Goal: Task Accomplishment & Management: Manage account settings

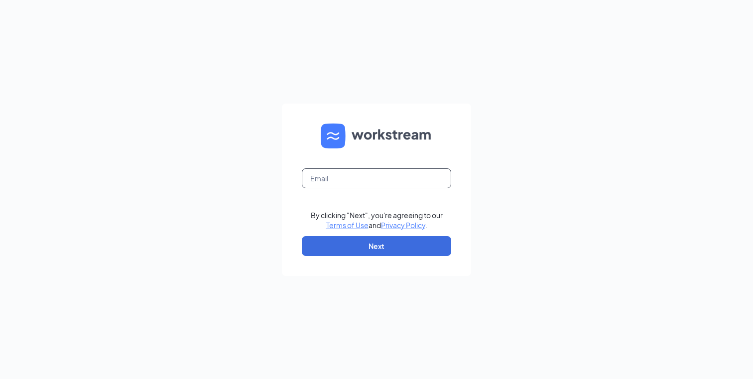
click at [341, 181] on input "text" at bounding box center [376, 178] width 149 height 20
type input "[EMAIL_ADDRESS][DOMAIN_NAME]"
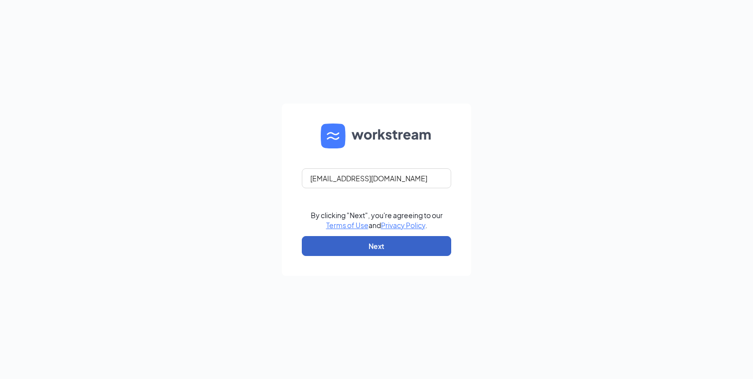
click at [367, 244] on button "Next" at bounding box center [376, 246] width 149 height 20
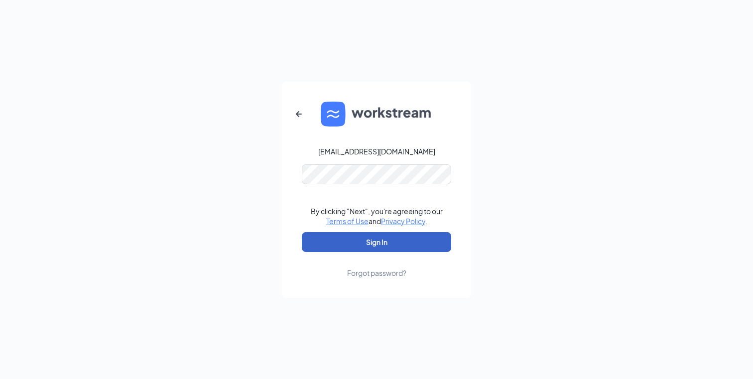
click at [354, 245] on button "Sign In" at bounding box center [376, 242] width 149 height 20
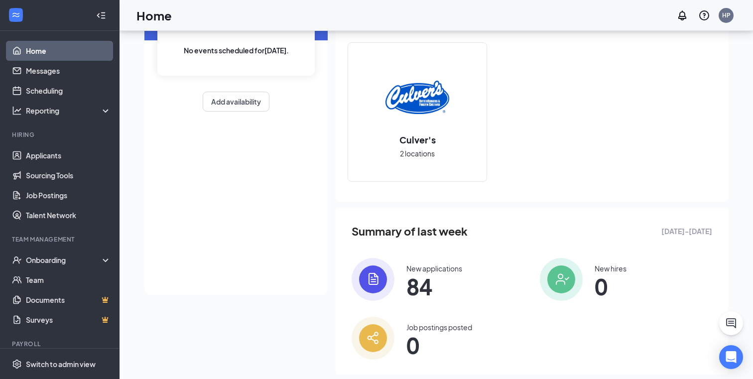
scroll to position [89, 0]
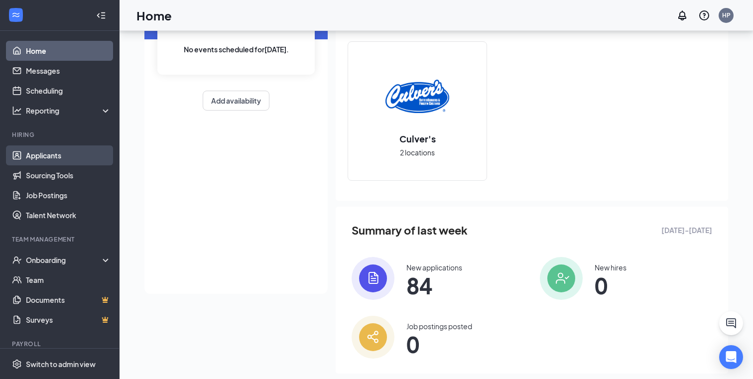
click at [34, 163] on link "Applicants" at bounding box center [68, 155] width 85 height 20
